Goal: Transaction & Acquisition: Purchase product/service

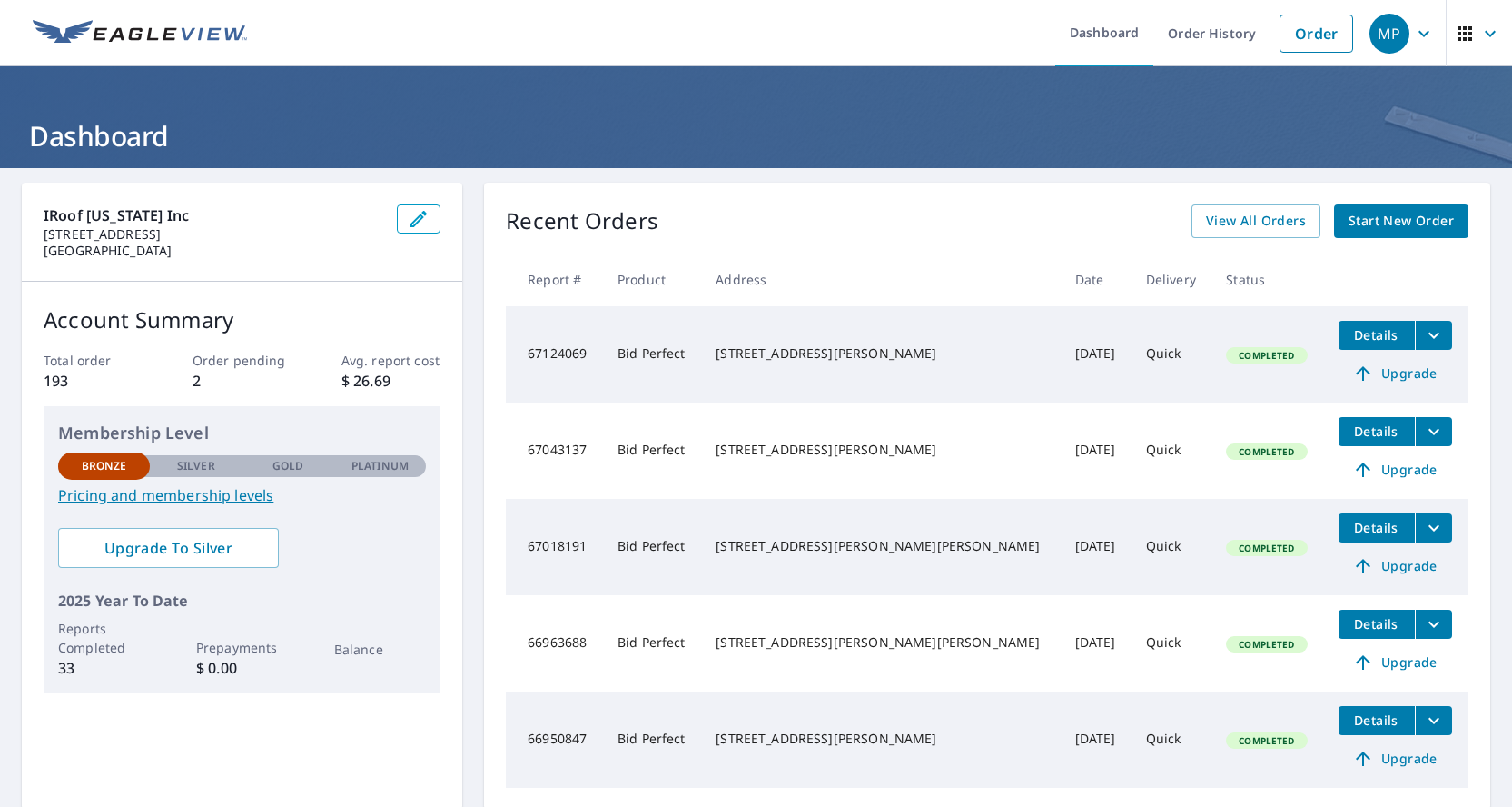
click at [1298, 41] on link "Order" at bounding box center [1317, 33] width 73 height 38
drag, startPoint x: 543, startPoint y: 374, endPoint x: 1298, endPoint y: 41, distance: 825.2
click at [1298, 41] on link "Order" at bounding box center [1317, 33] width 73 height 38
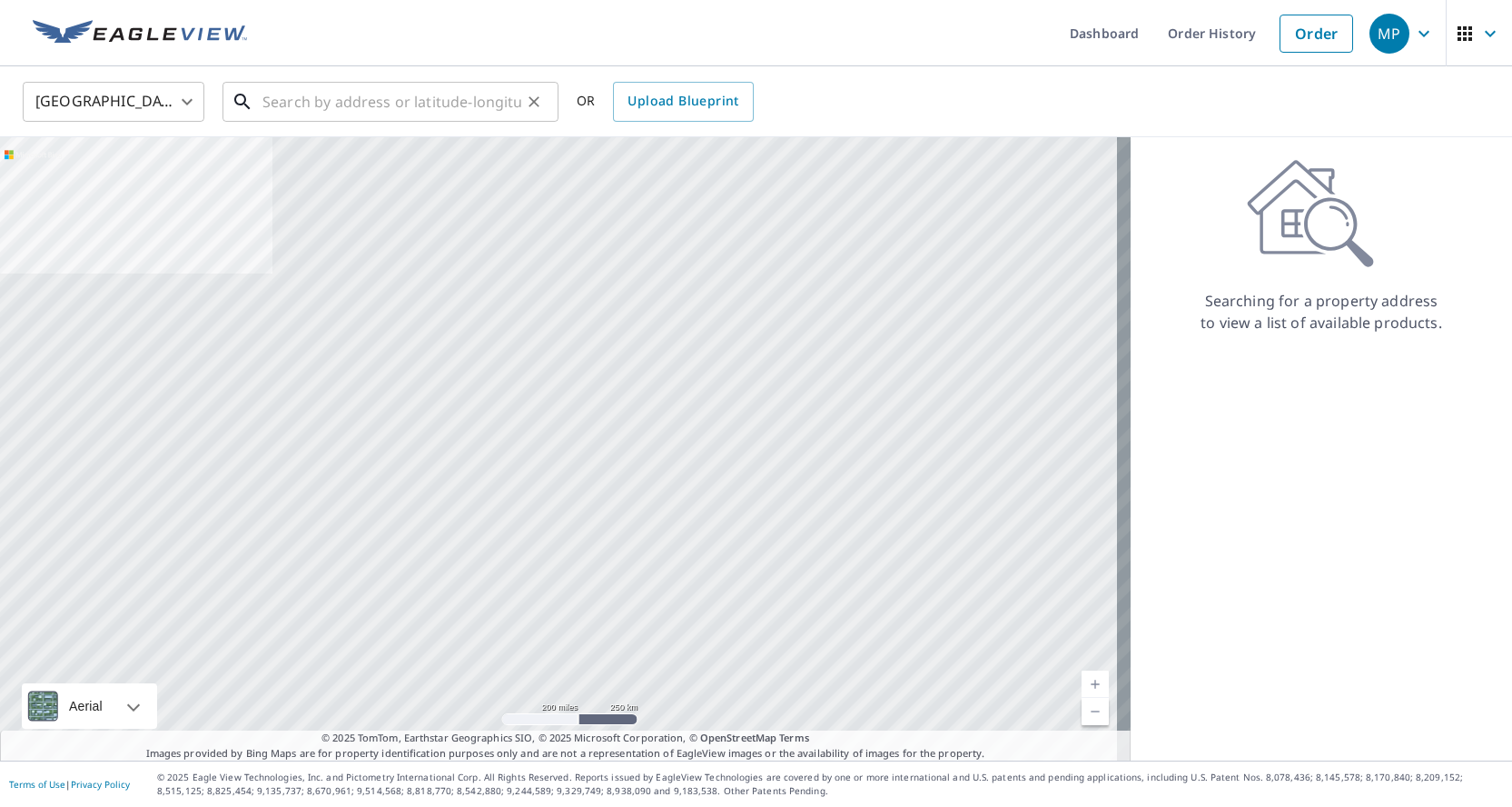
click at [356, 115] on input "text" at bounding box center [392, 101] width 259 height 51
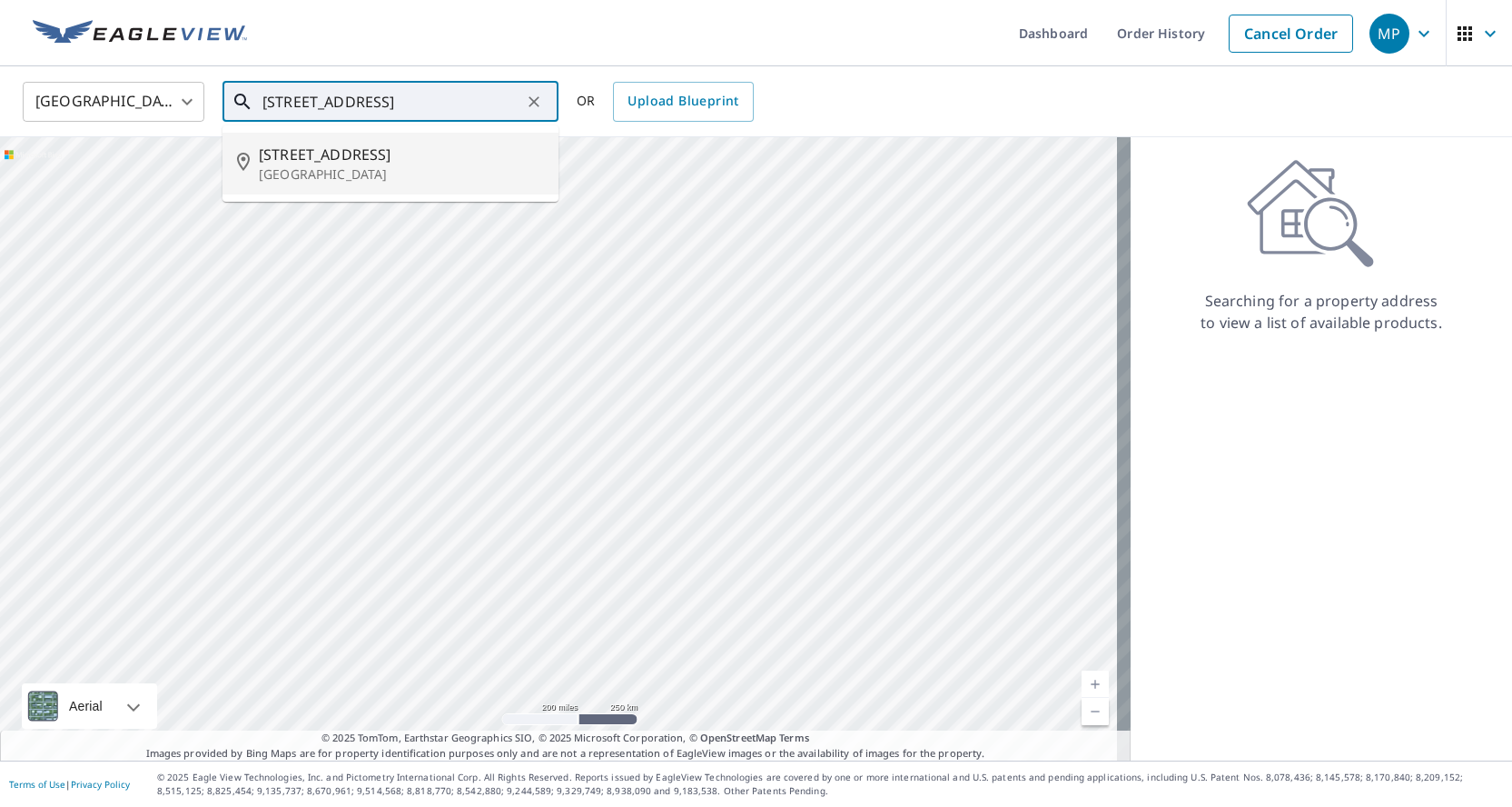
click at [342, 142] on li "4228 Linden Hills Blvd Minneapolis, MN 55410" at bounding box center [390, 163] width 336 height 62
type input "4228 Linden Hills Blvd Minneapolis, MN 55410"
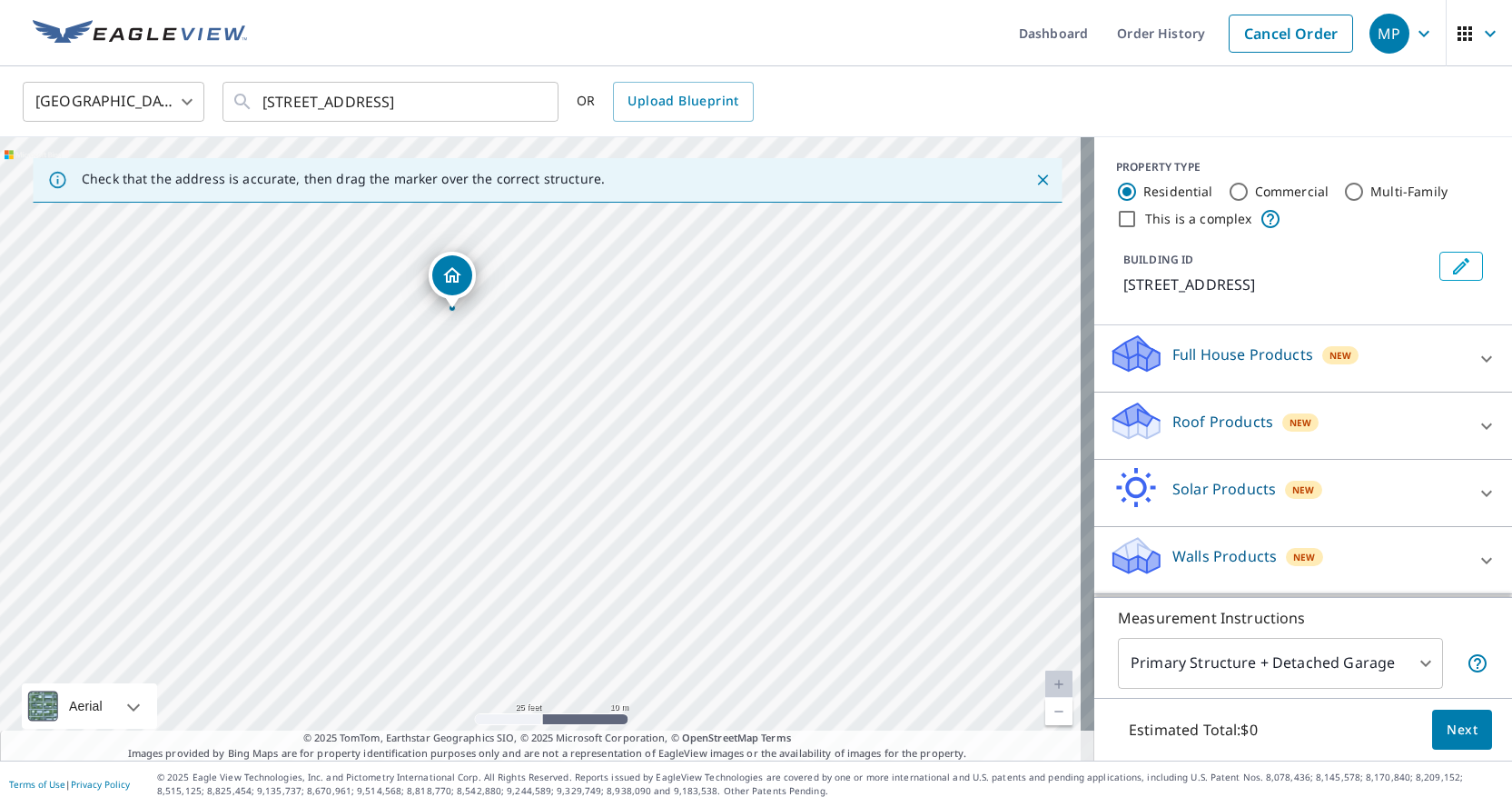
drag, startPoint x: 522, startPoint y: 371, endPoint x: 510, endPoint y: 438, distance: 68.1
click at [510, 438] on div "4228 Linden Hills Blvd Minneapolis, MN 55410" at bounding box center [547, 448] width 1095 height 623
click at [1155, 447] on div "Roof Products New" at bounding box center [1287, 426] width 357 height 52
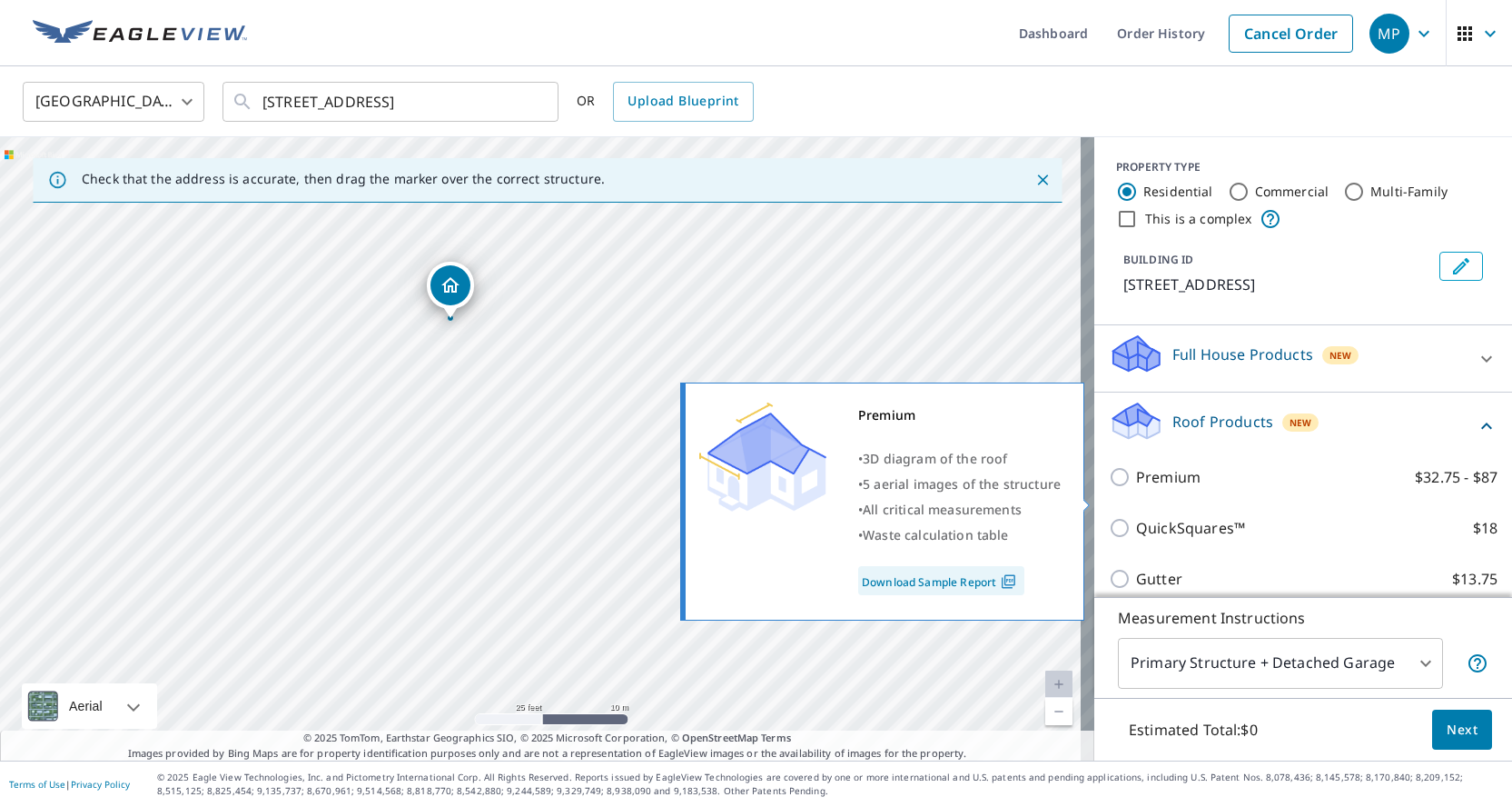
scroll to position [153, 0]
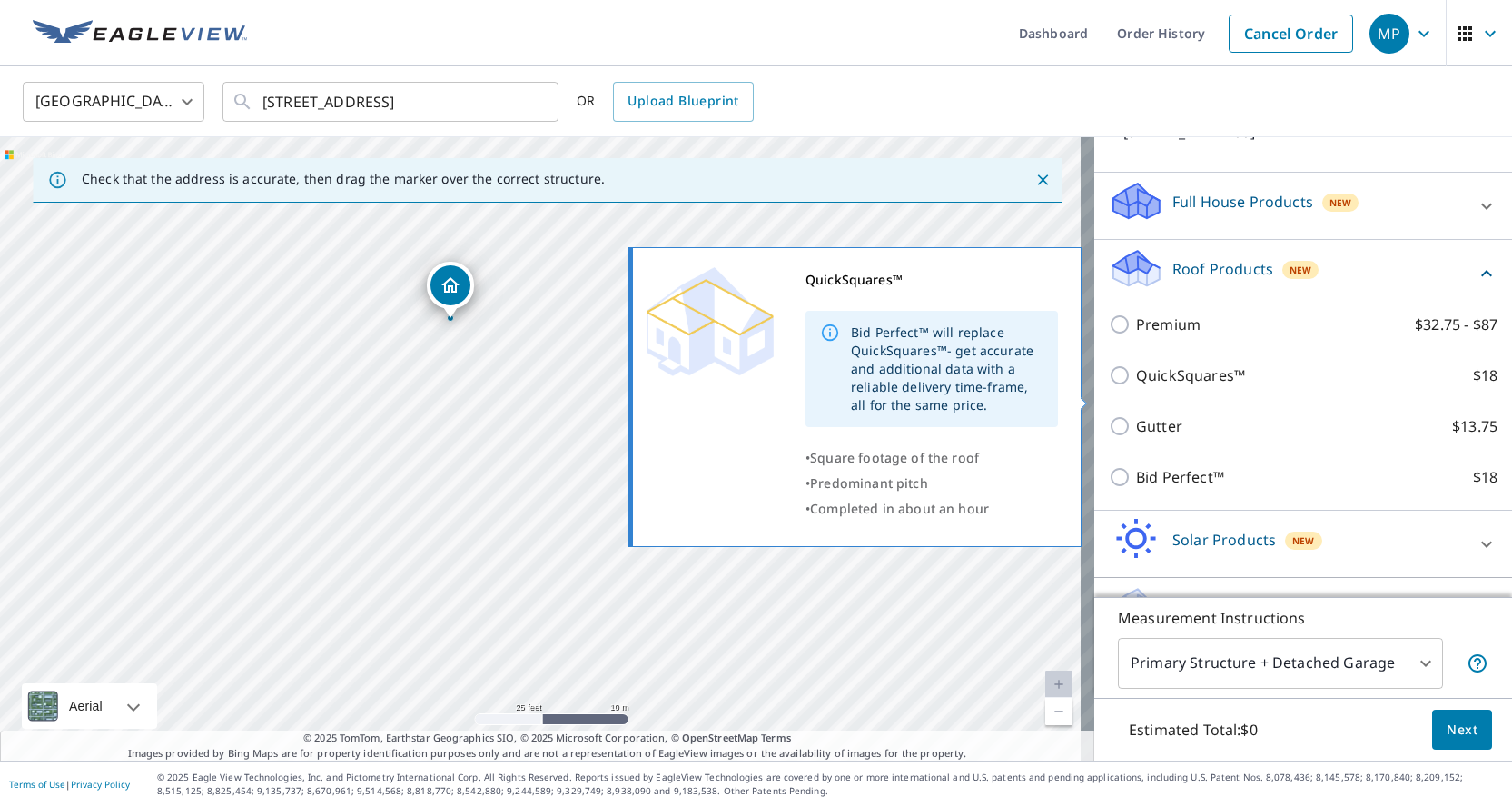
click at [1111, 387] on input "QuickSquares™ $18" at bounding box center [1123, 375] width 27 height 22
checkbox input "true"
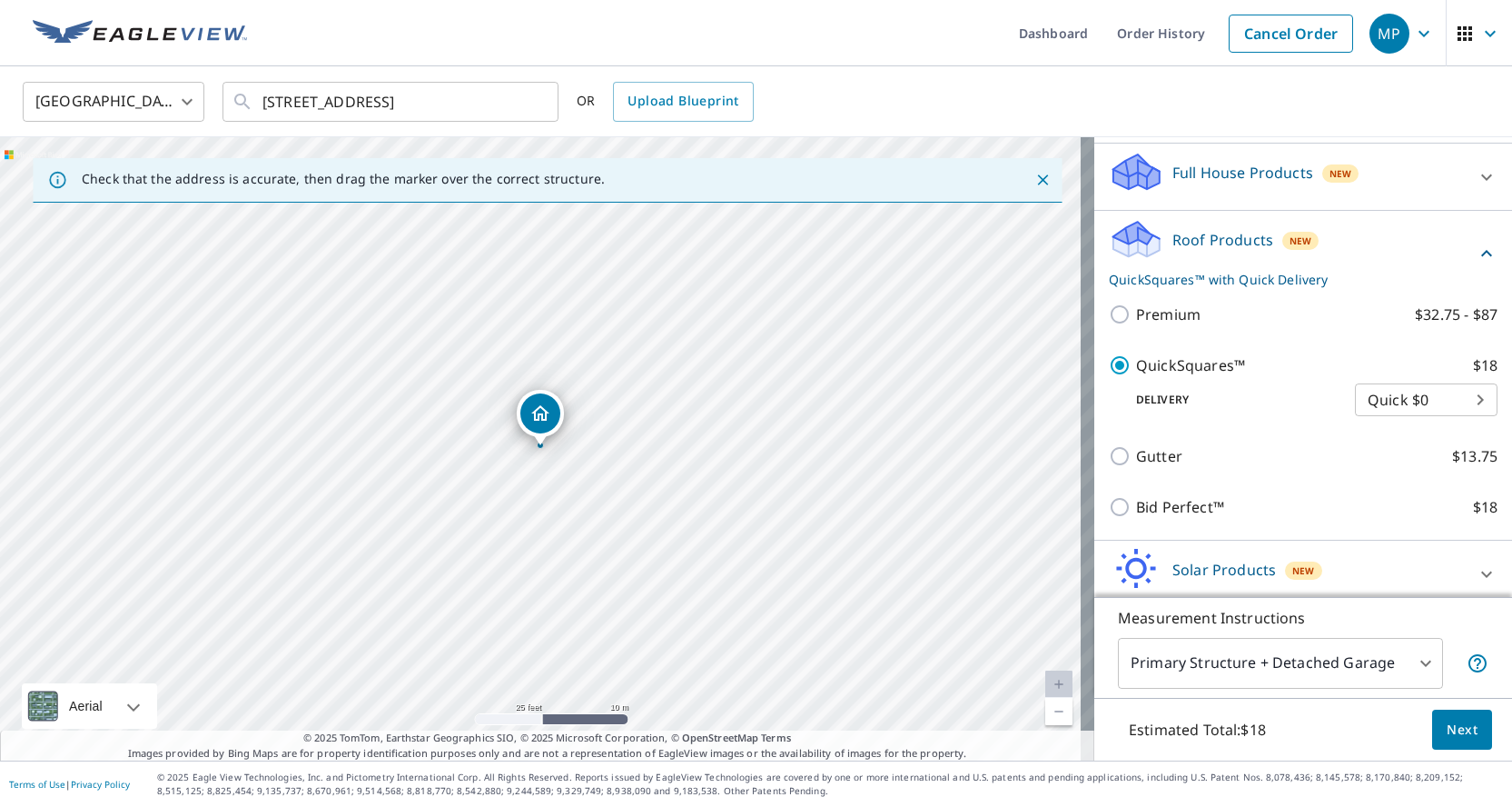
scroll to position [281, 0]
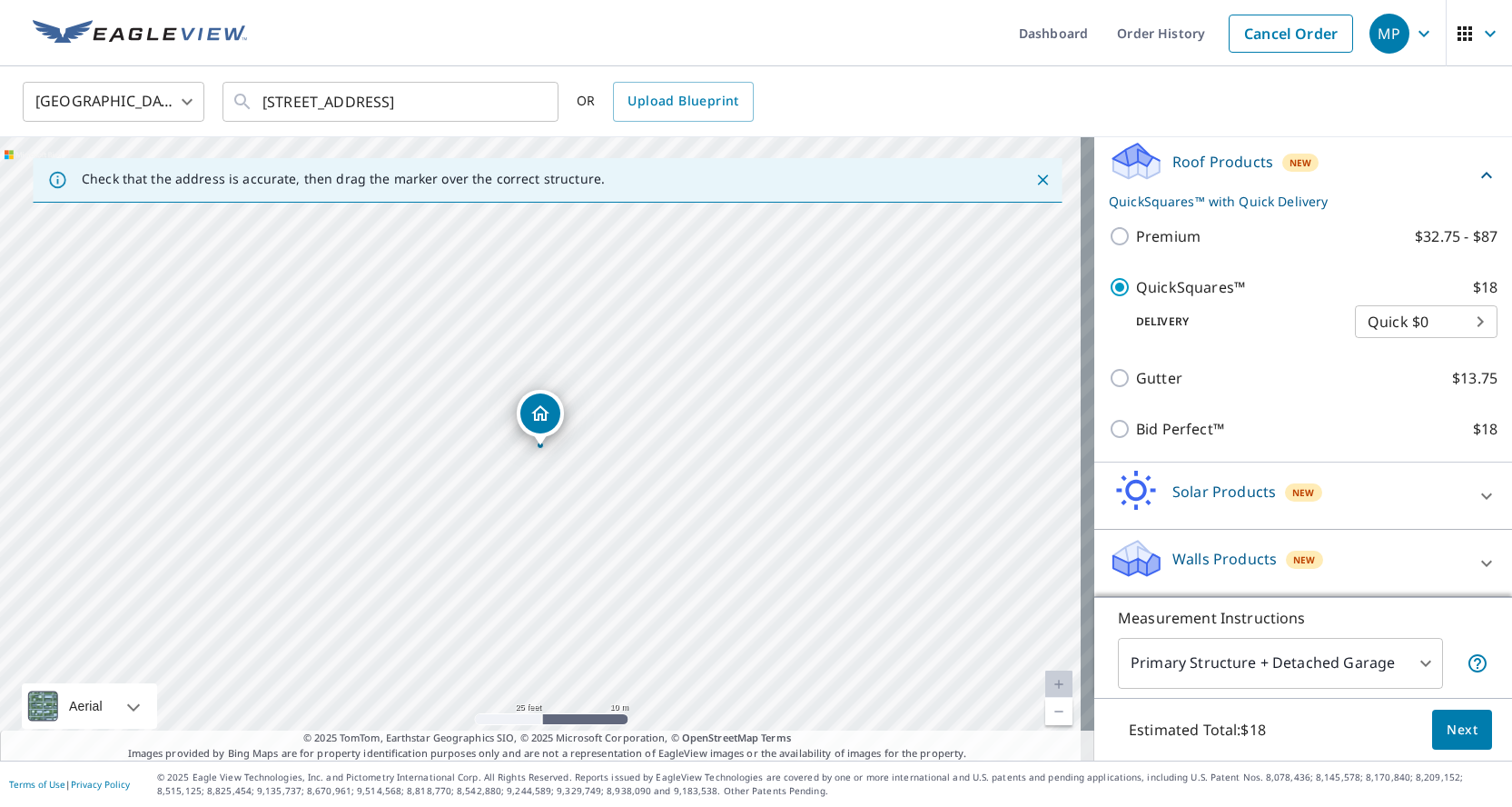
click at [1460, 739] on span "Next" at bounding box center [1463, 731] width 31 height 23
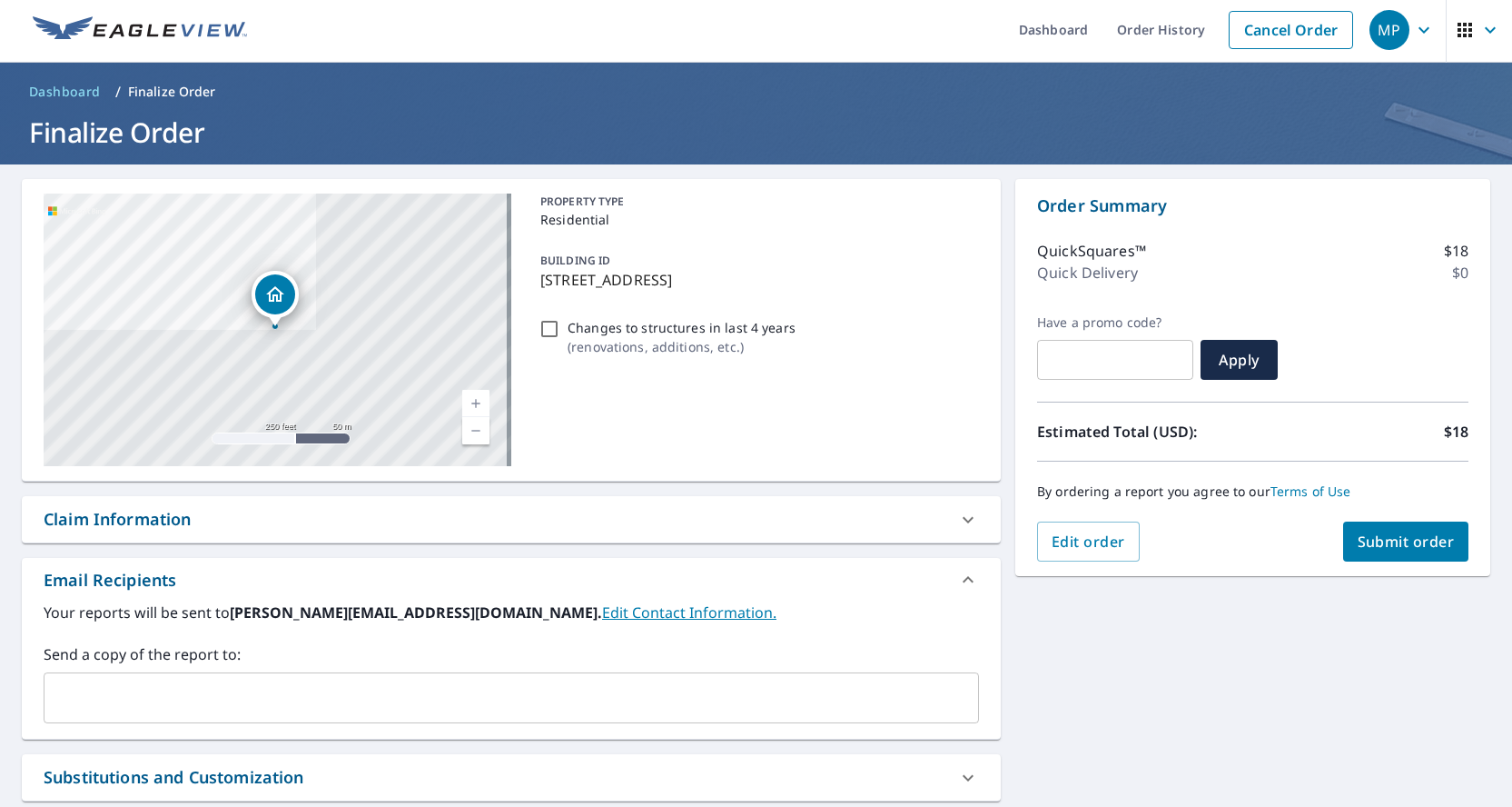
scroll to position [49, 0]
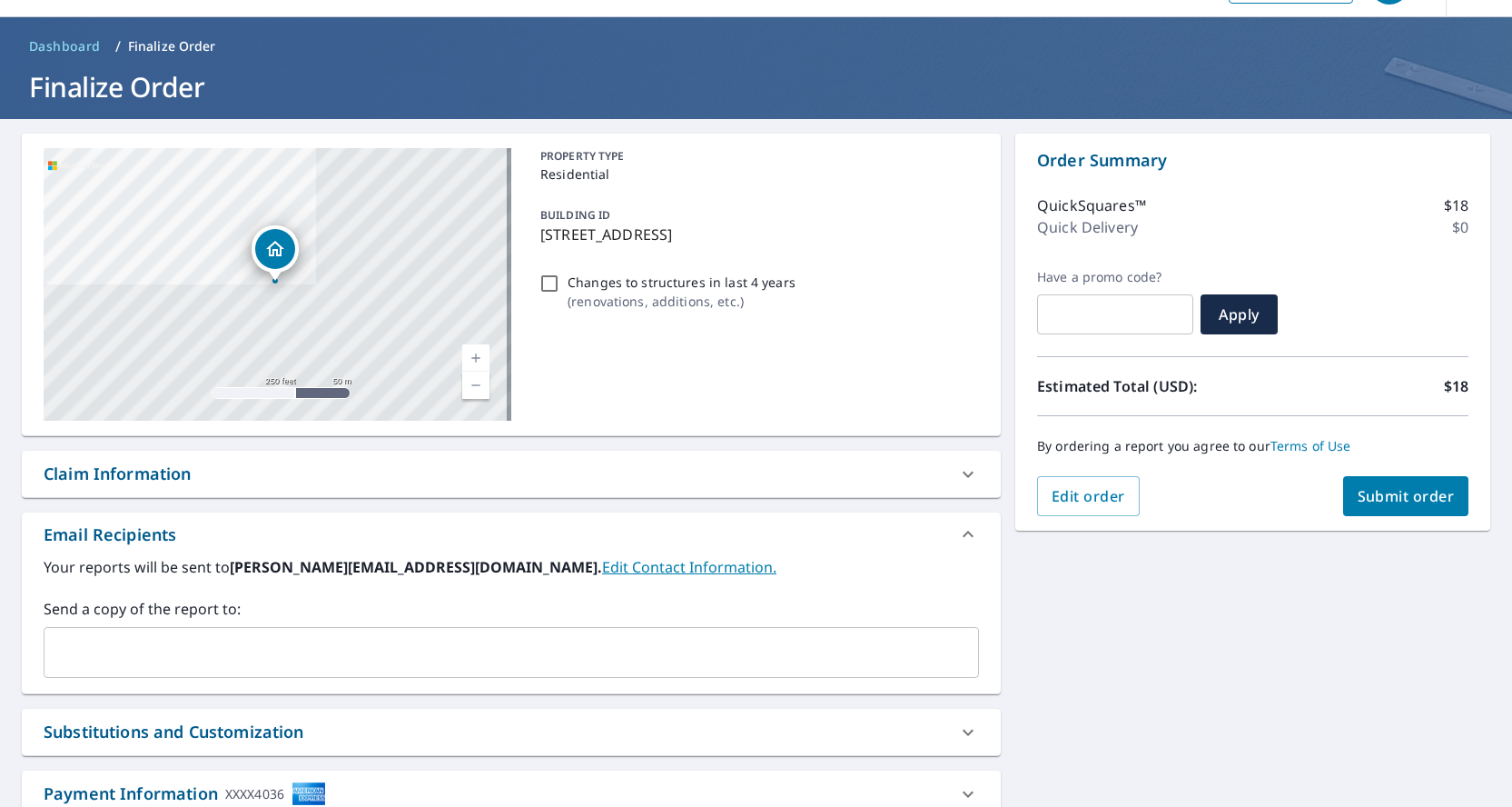
click at [1411, 504] on span "Submit order" at bounding box center [1406, 496] width 98 height 20
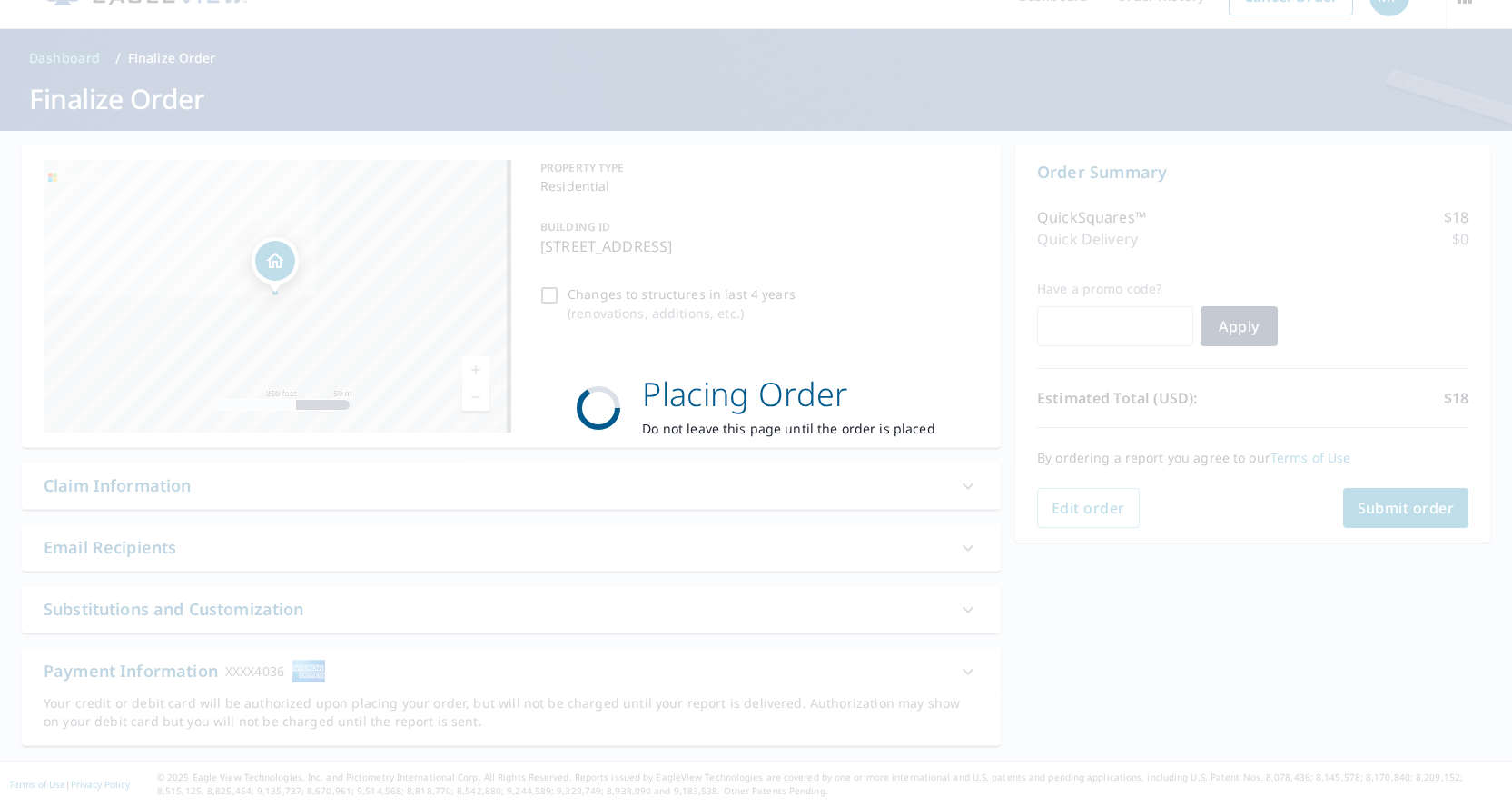
scroll to position [38, 0]
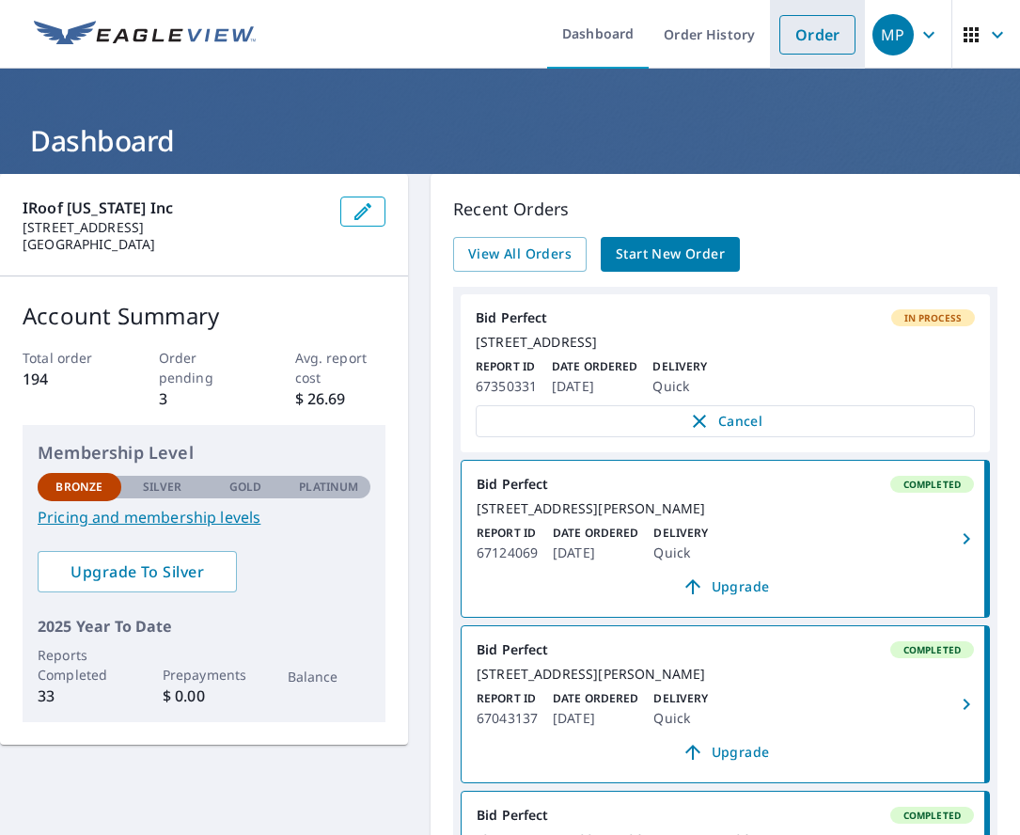
click at [818, 31] on link "Order" at bounding box center [817, 34] width 76 height 39
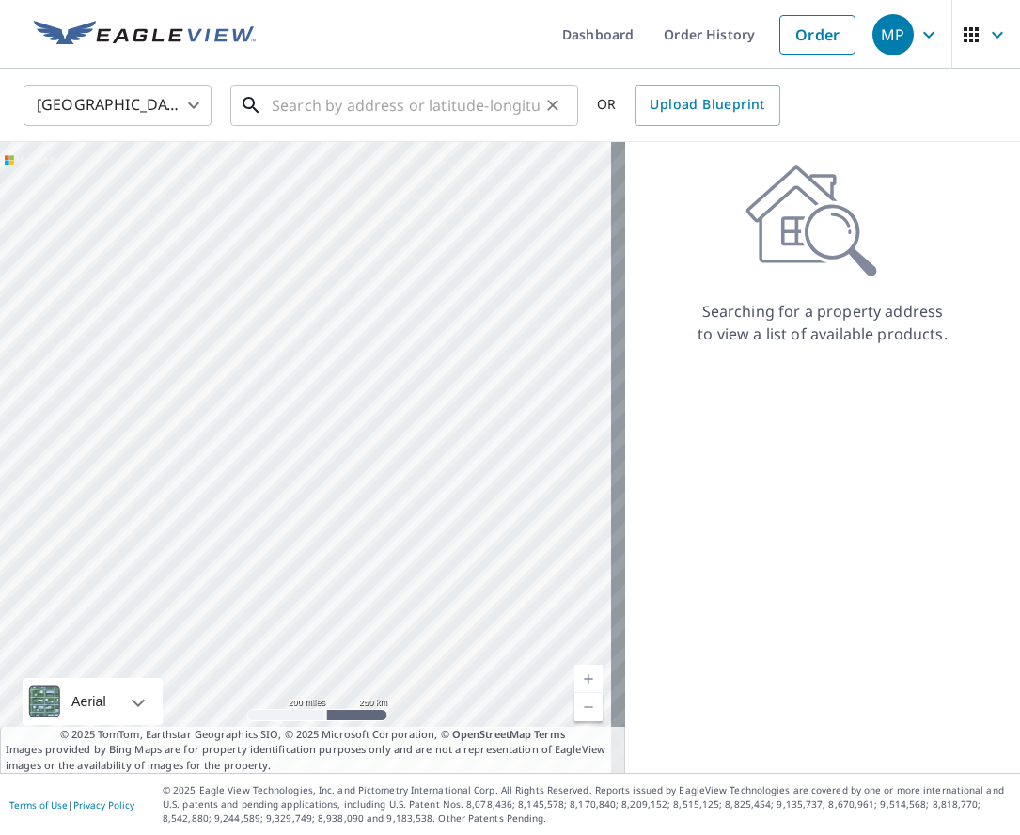
click at [318, 115] on input "text" at bounding box center [406, 105] width 268 height 53
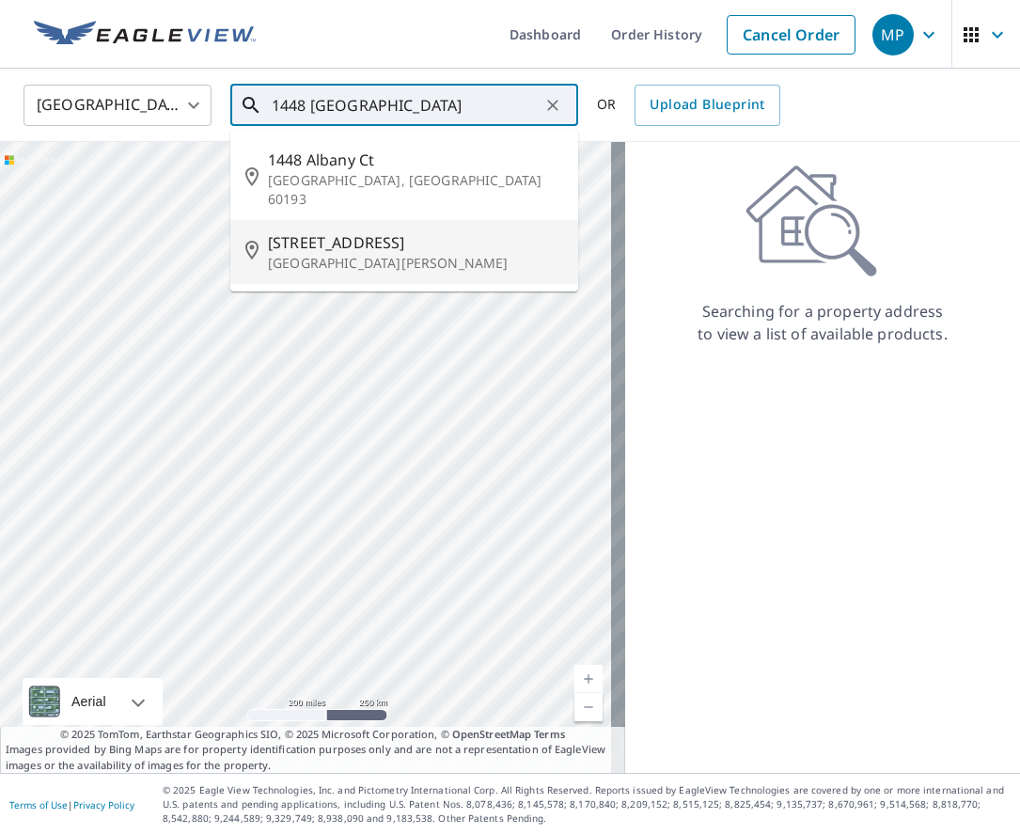
click at [303, 231] on span "[STREET_ADDRESS]" at bounding box center [415, 242] width 295 height 23
type input "[STREET_ADDRESS][PERSON_NAME]"
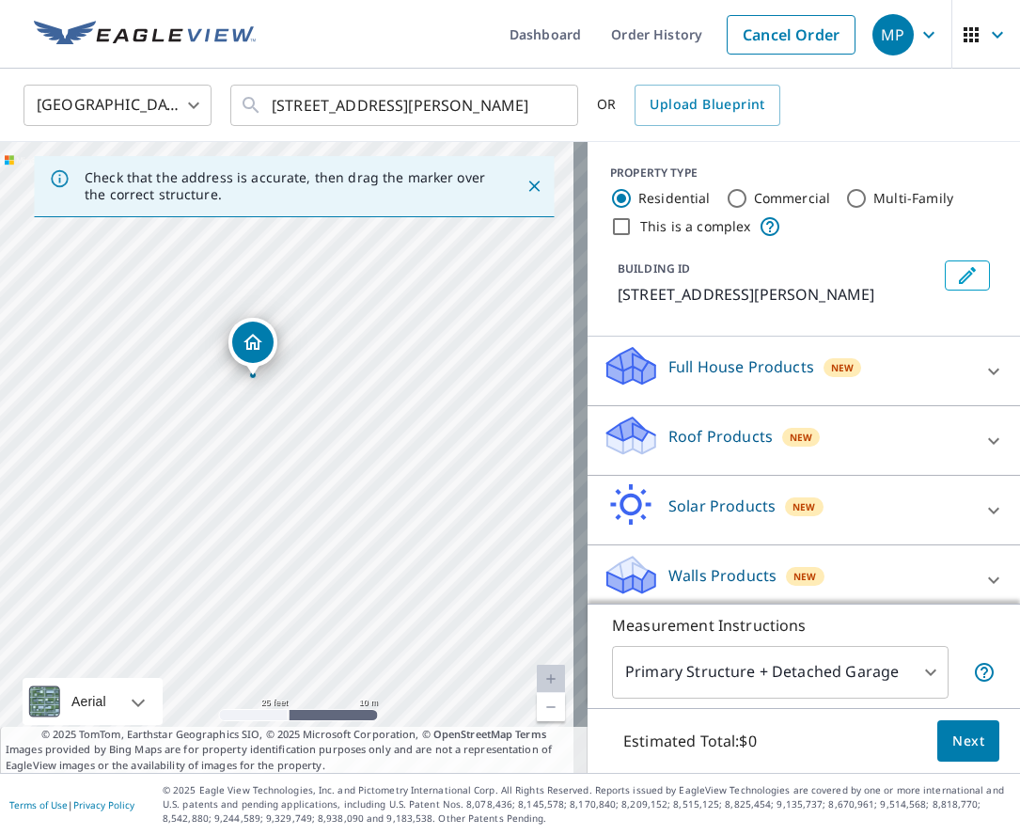
click at [620, 430] on icon at bounding box center [631, 429] width 48 height 24
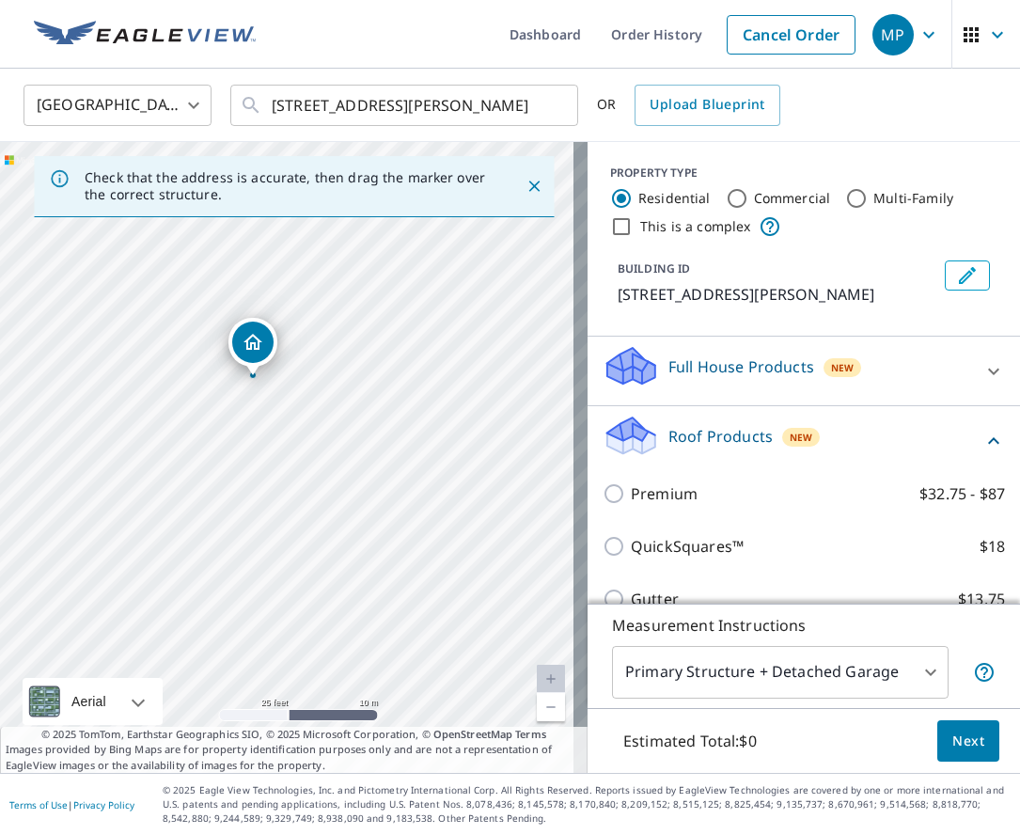
scroll to position [36, 0]
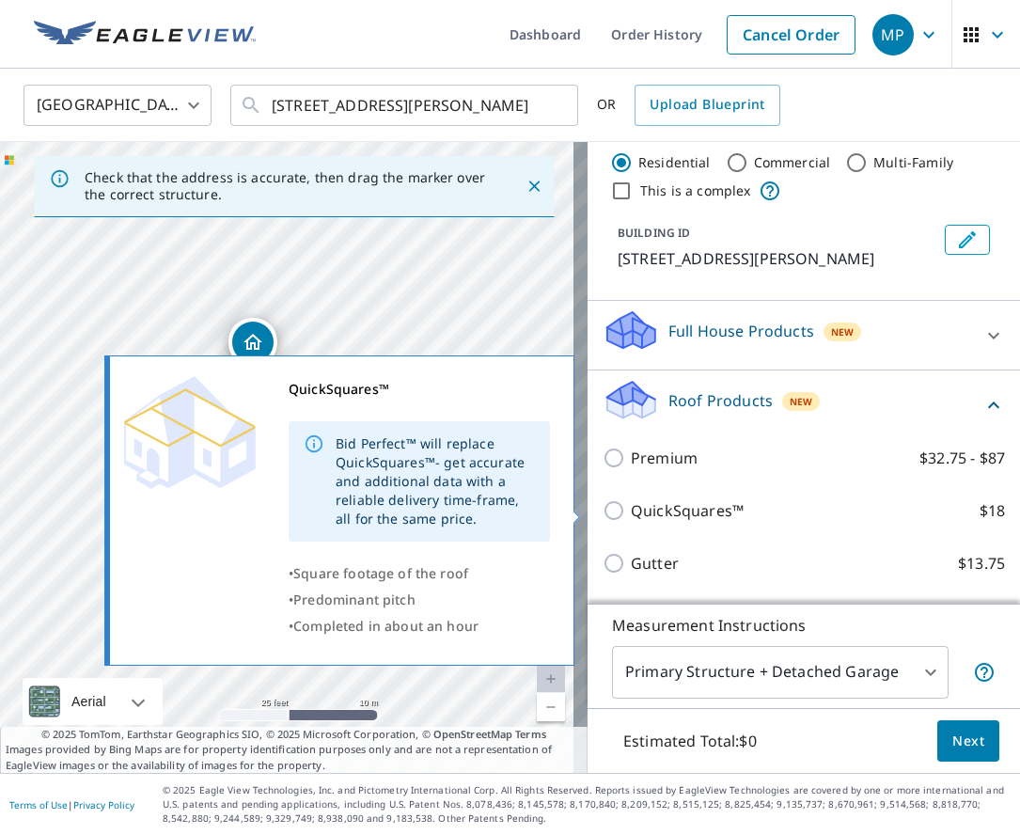
click at [604, 507] on input "QuickSquares™ $18" at bounding box center [617, 510] width 28 height 23
checkbox input "true"
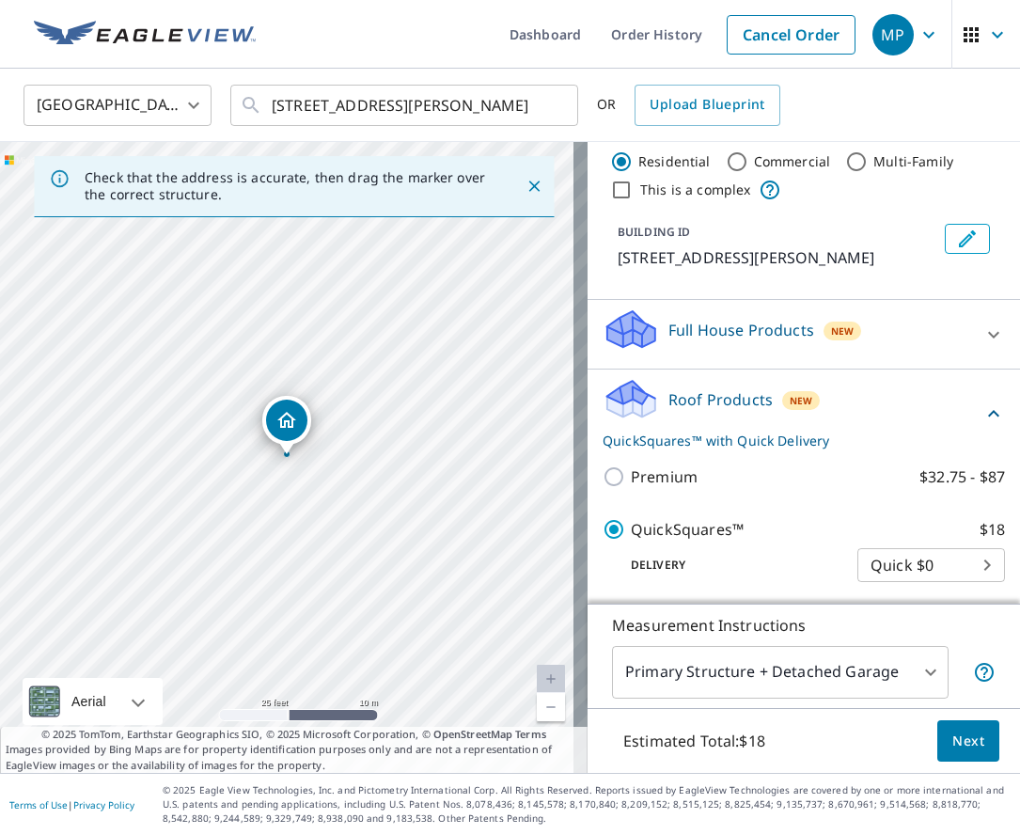
scroll to position [283, 0]
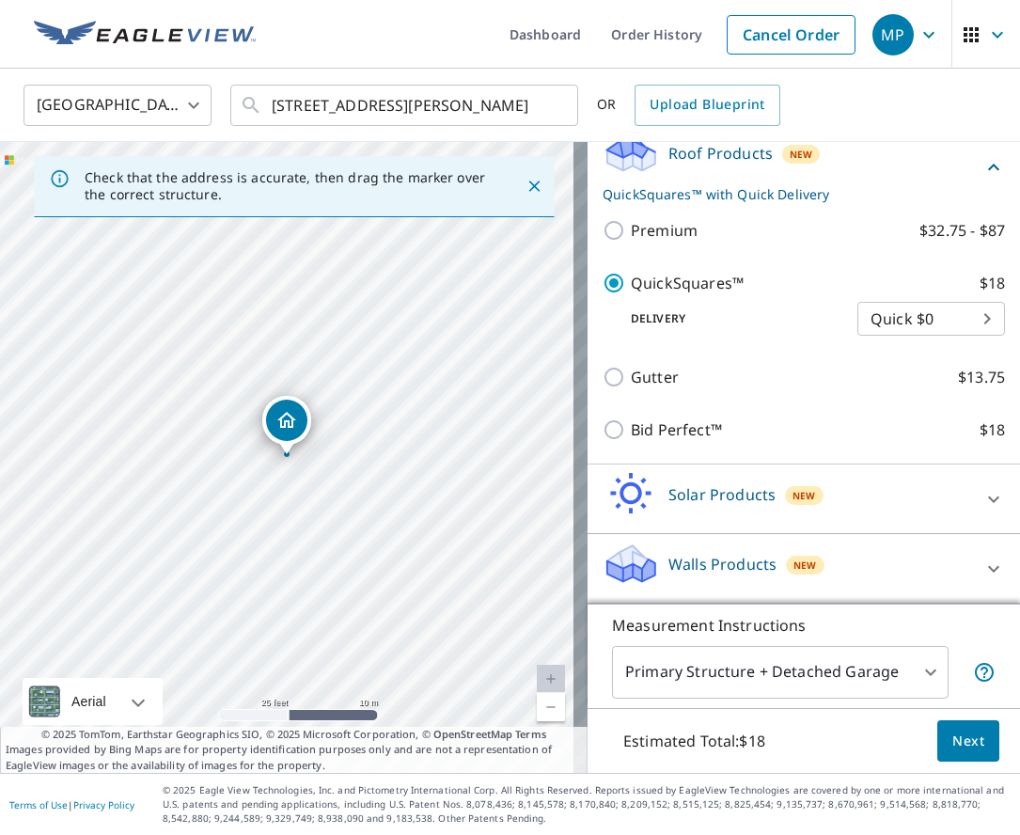
click at [954, 747] on span "Next" at bounding box center [968, 742] width 32 height 24
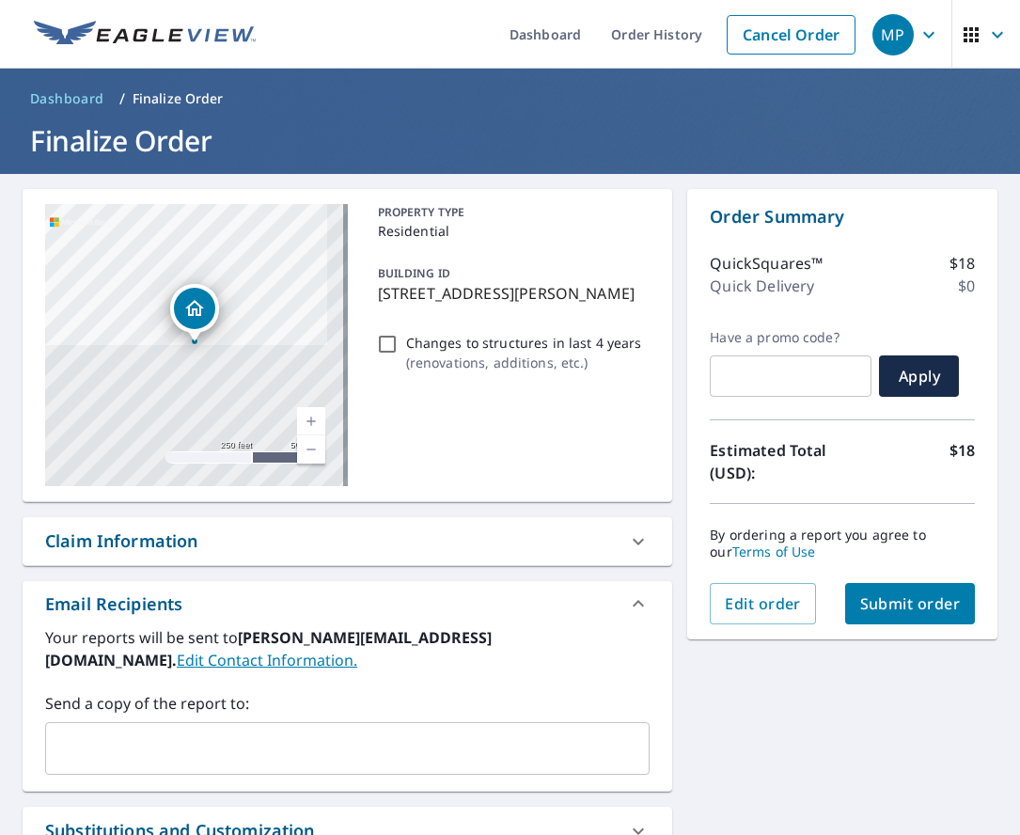
scroll to position [36, 0]
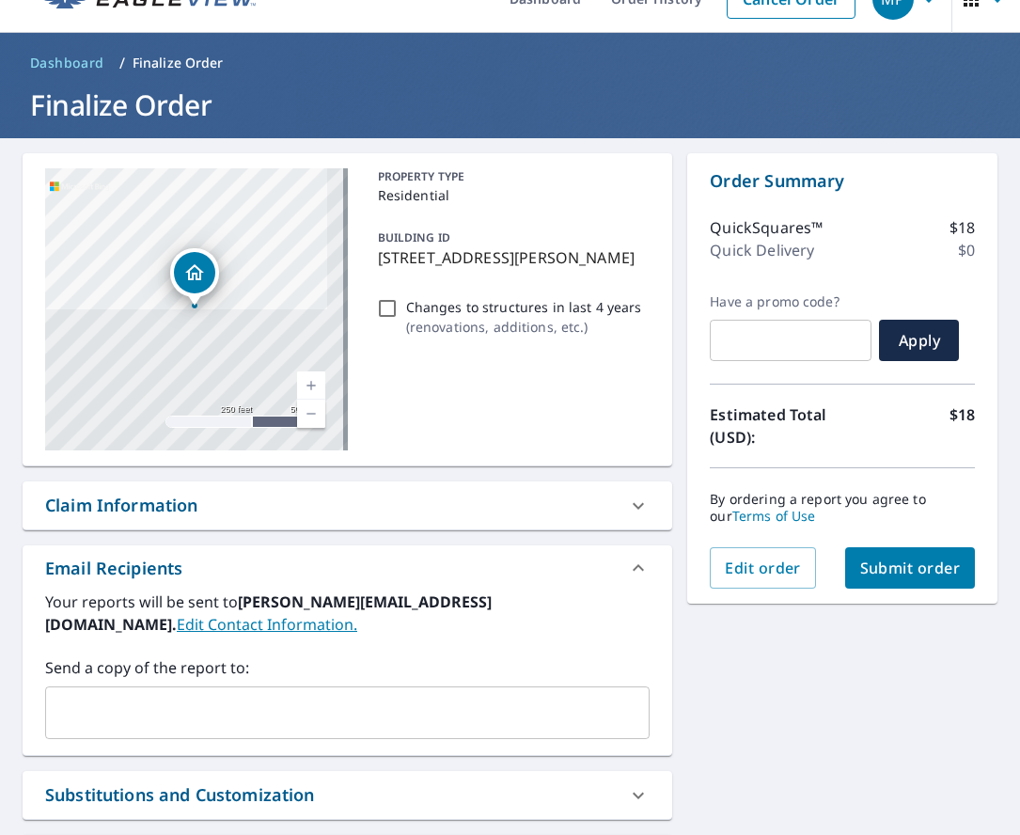
click at [900, 578] on button "Submit order" at bounding box center [910, 567] width 131 height 41
